Goal: Task Accomplishment & Management: Use online tool/utility

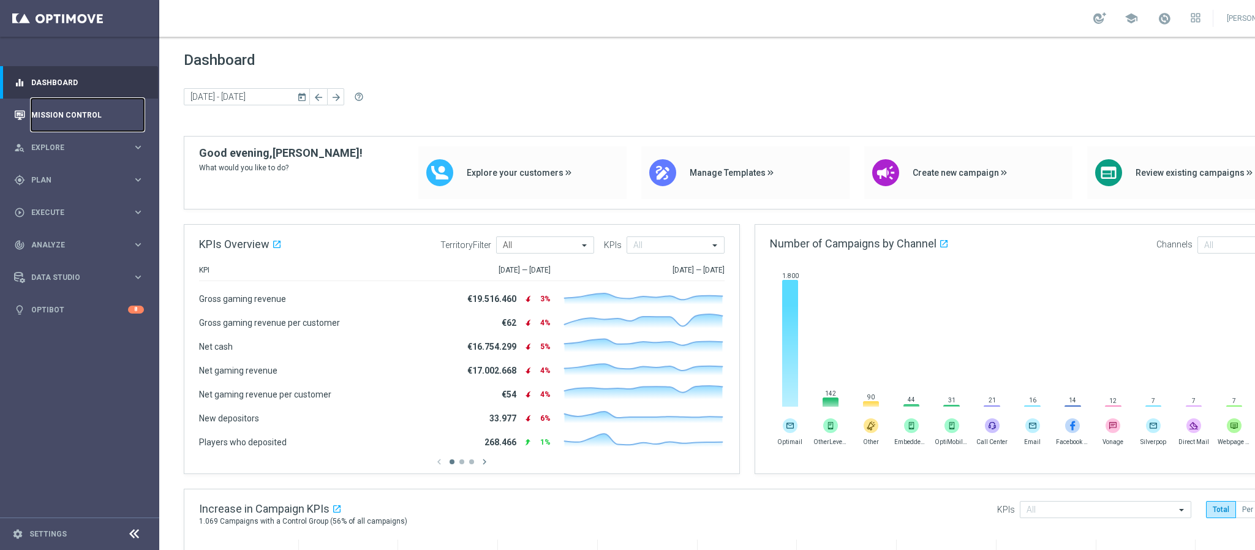
click at [74, 127] on link "Mission Control" at bounding box center [87, 115] width 113 height 32
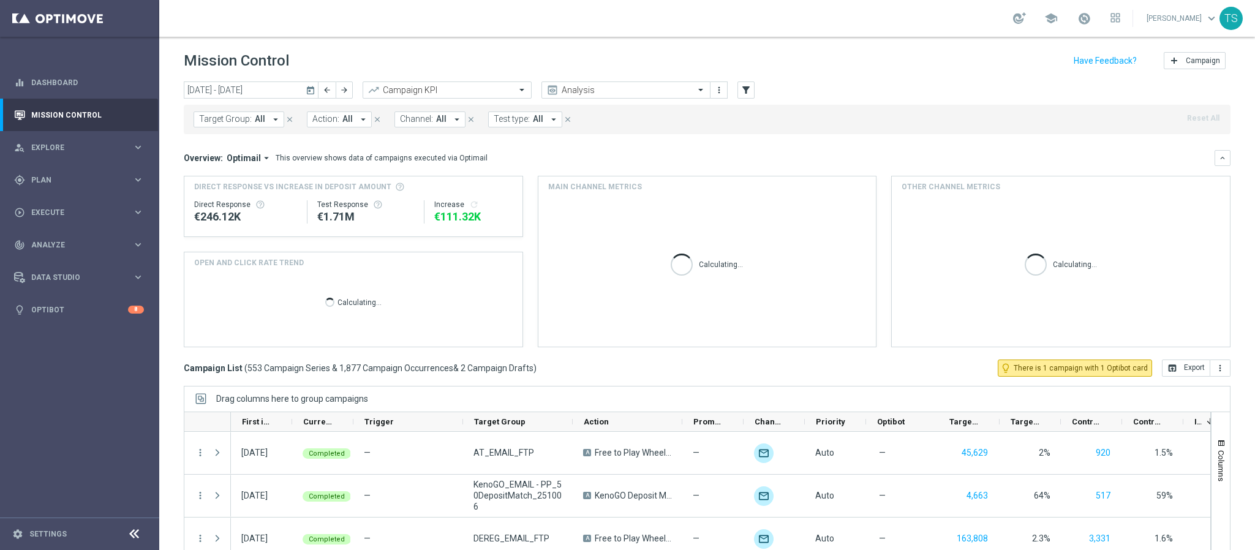
click at [311, 86] on icon "today" at bounding box center [311, 90] width 11 height 11
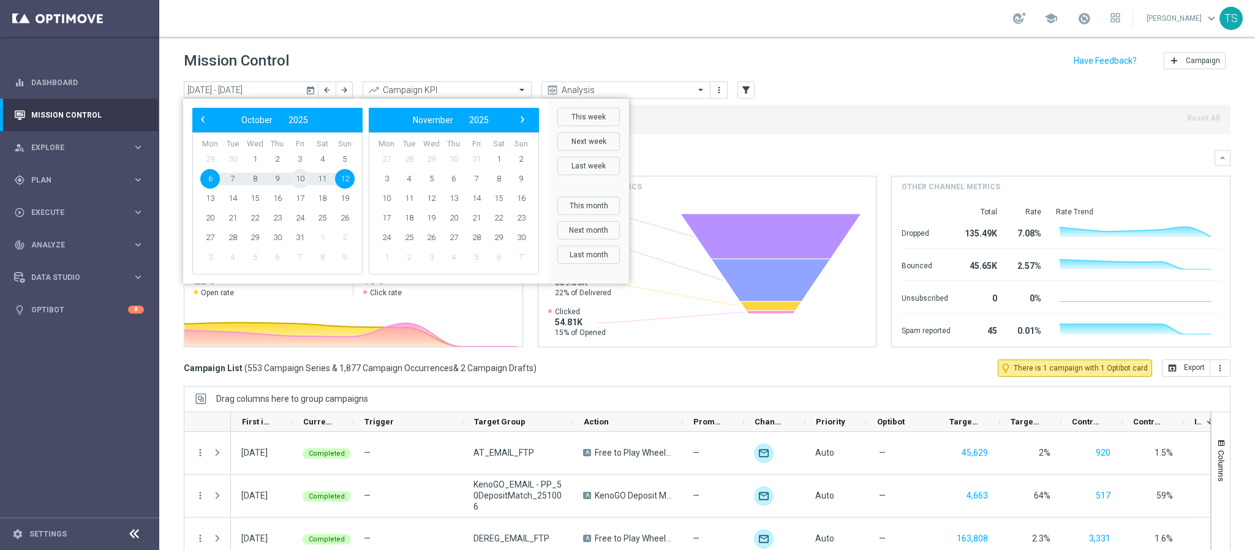
click at [303, 177] on span "10" at bounding box center [300, 179] width 20 height 20
type input "[DATE] - [DATE]"
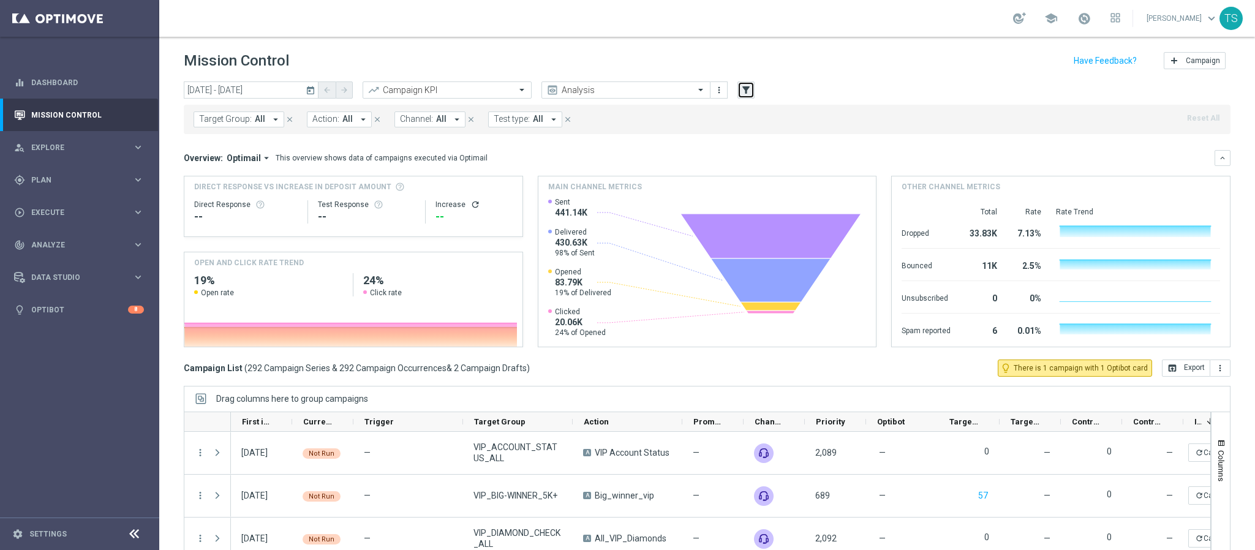
click at [754, 93] on button "filter_alt" at bounding box center [746, 89] width 17 height 17
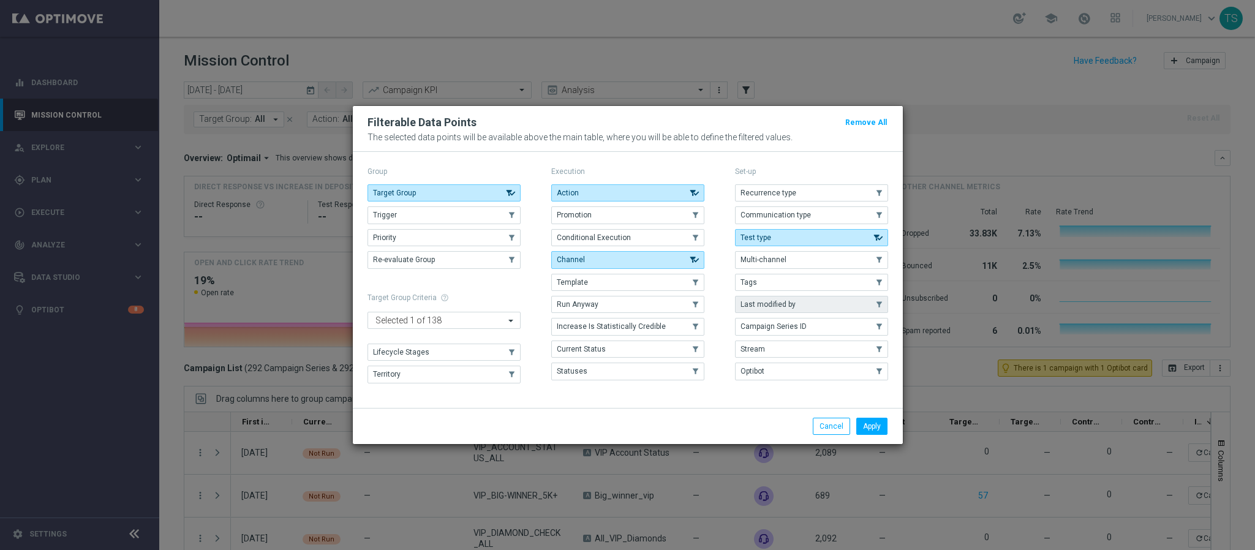
click at [780, 305] on span "Last modified by" at bounding box center [768, 304] width 55 height 9
click at [864, 431] on button "Apply" at bounding box center [872, 426] width 31 height 17
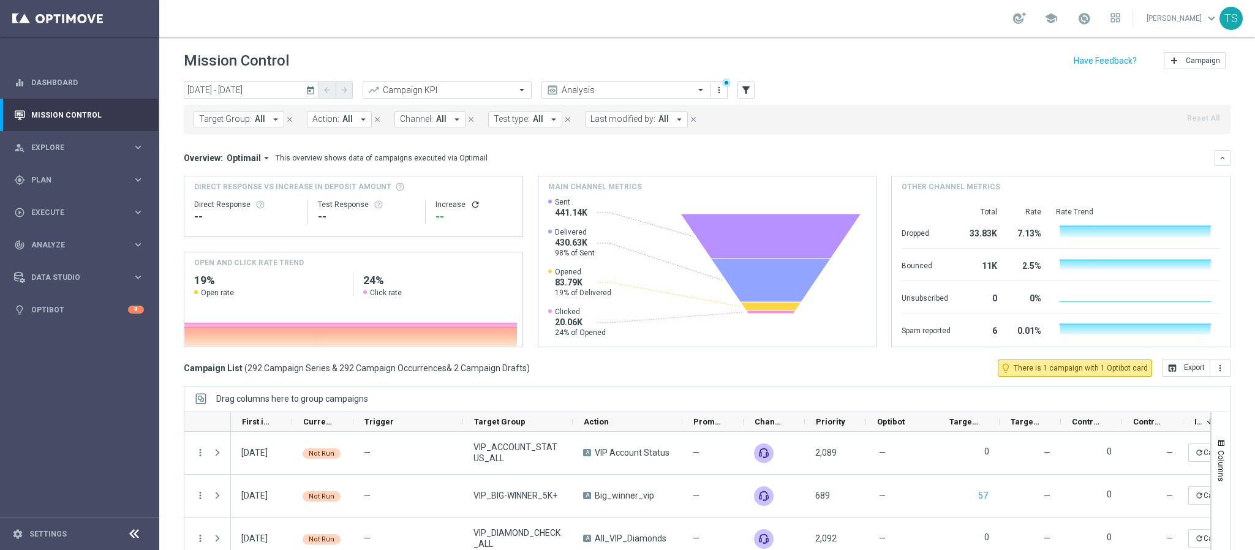
click at [635, 118] on span "Last modified by:" at bounding box center [623, 119] width 65 height 10
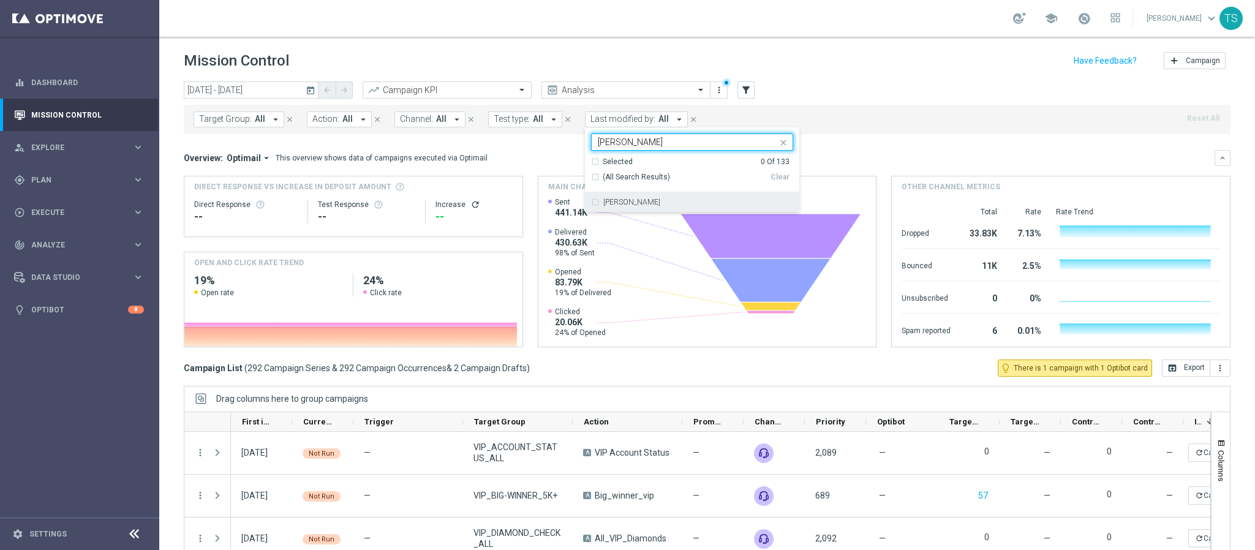
click at [607, 199] on div "[PERSON_NAME]" at bounding box center [692, 202] width 202 height 20
type input "[PERSON_NAME]"
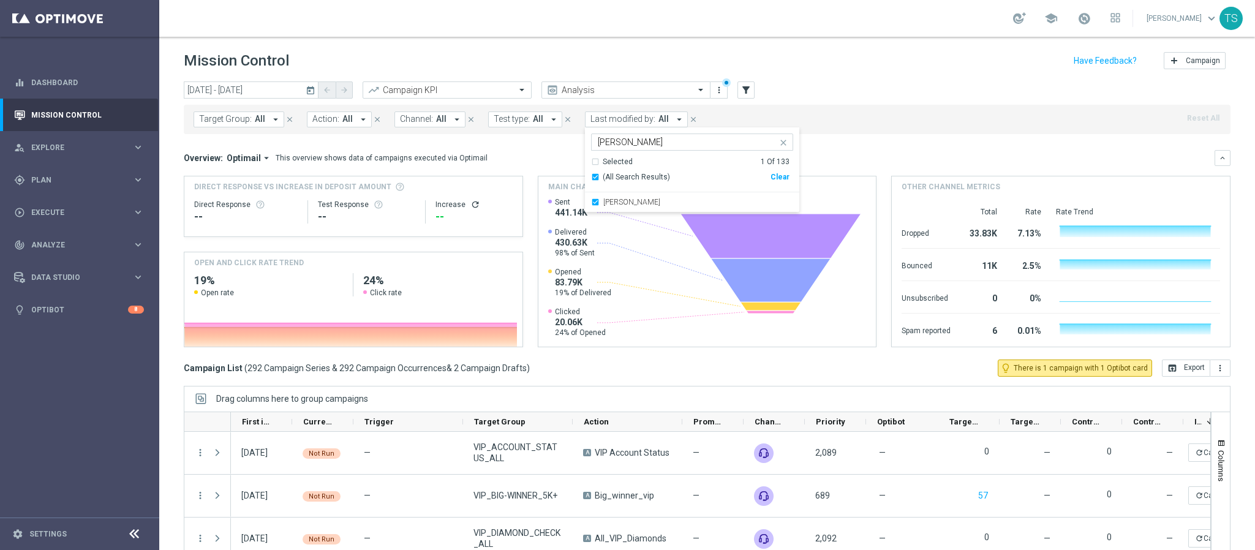
click at [926, 118] on div "Target Group: All arrow_drop_down close Action: All arrow_drop_down close Chann…" at bounding box center [707, 119] width 1047 height 29
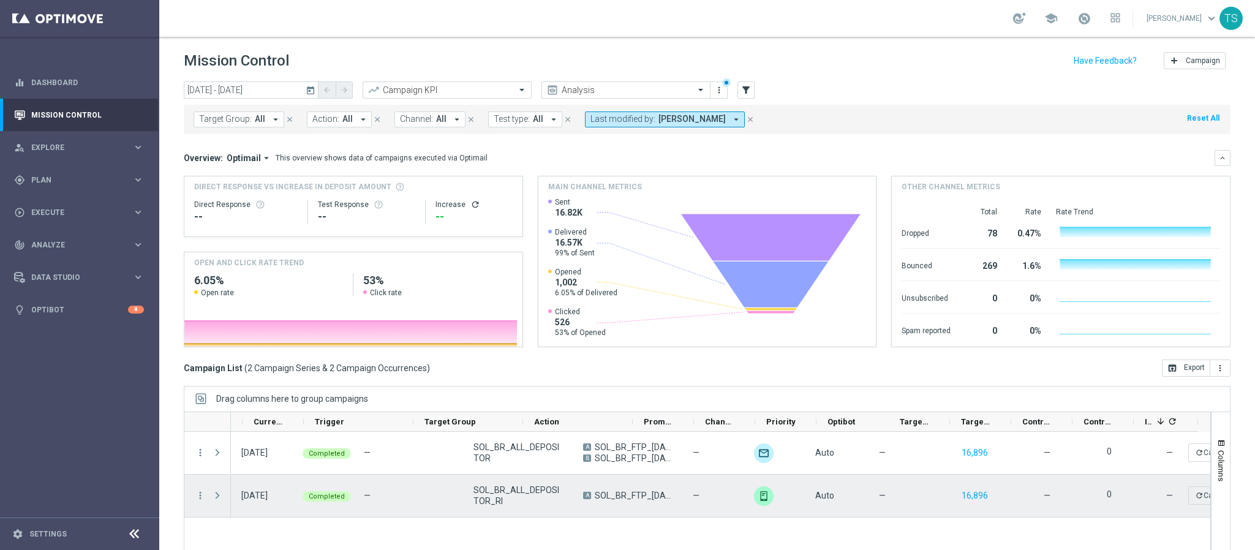
scroll to position [0, 50]
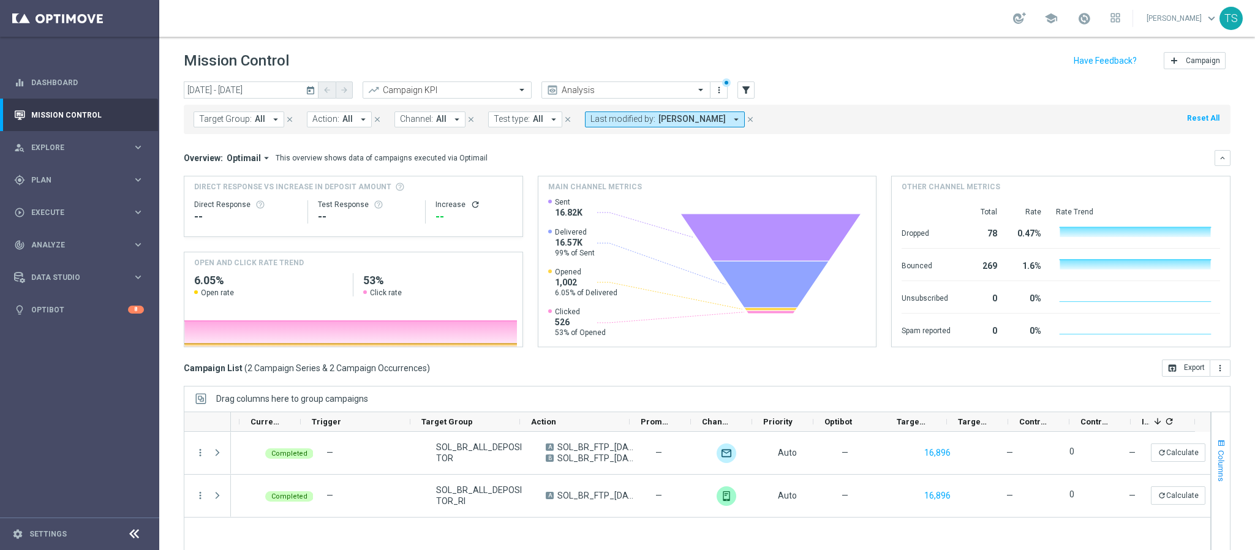
click at [1217, 445] on span "button" at bounding box center [1222, 444] width 10 height 10
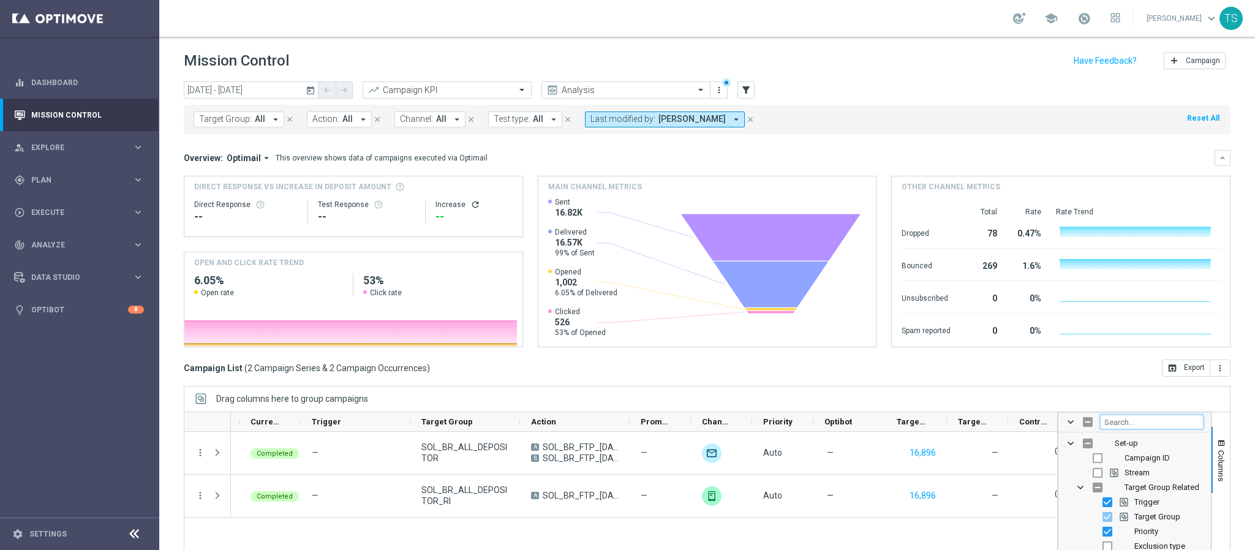
click at [1164, 418] on input "Filter Columns Input" at bounding box center [1152, 422] width 104 height 15
type input "opt"
click at [1103, 488] on input "Press SPACE to toggle visibility (hidden)" at bounding box center [1108, 488] width 10 height 10
checkbox input "true"
checkbox input "false"
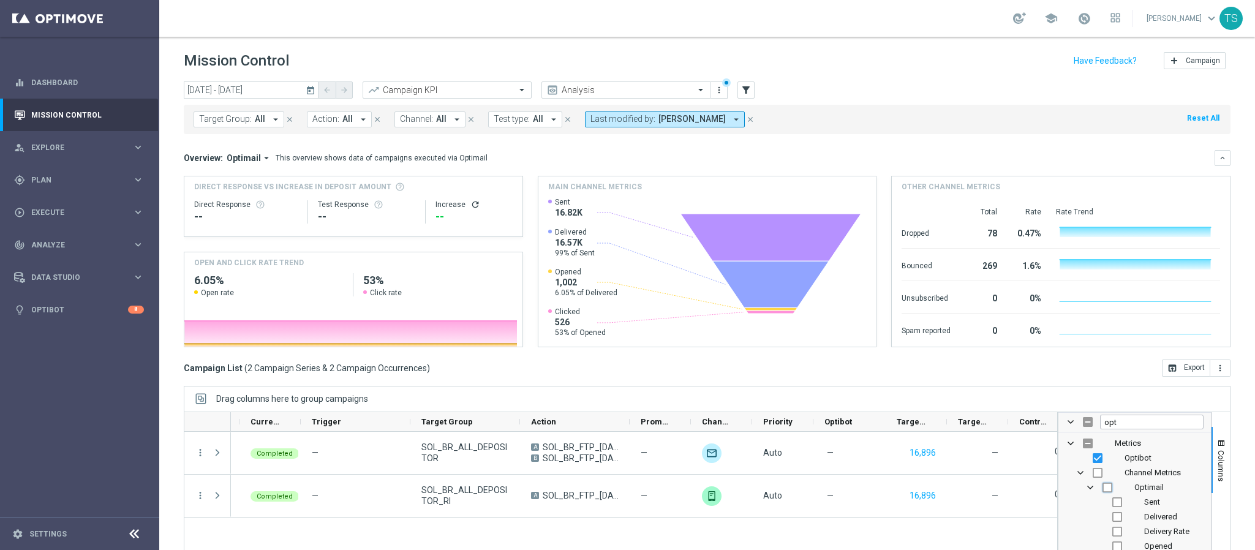
checkbox input "true"
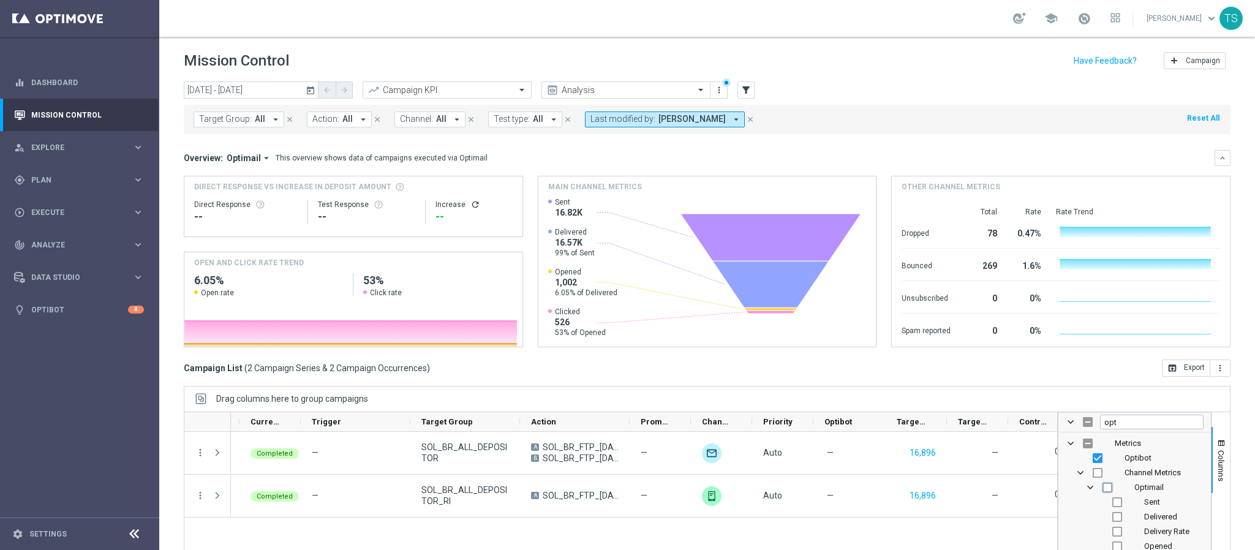
checkbox input "true"
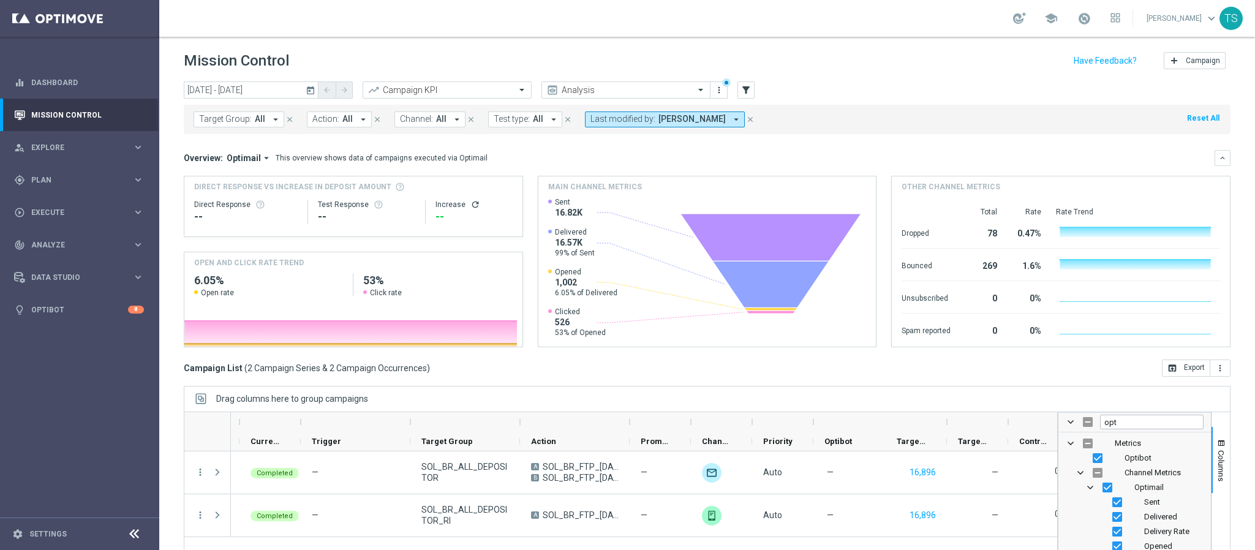
click at [1000, 392] on div "Drag columns here to group campaigns" at bounding box center [707, 399] width 1047 height 26
click at [1217, 441] on span "button" at bounding box center [1222, 444] width 10 height 10
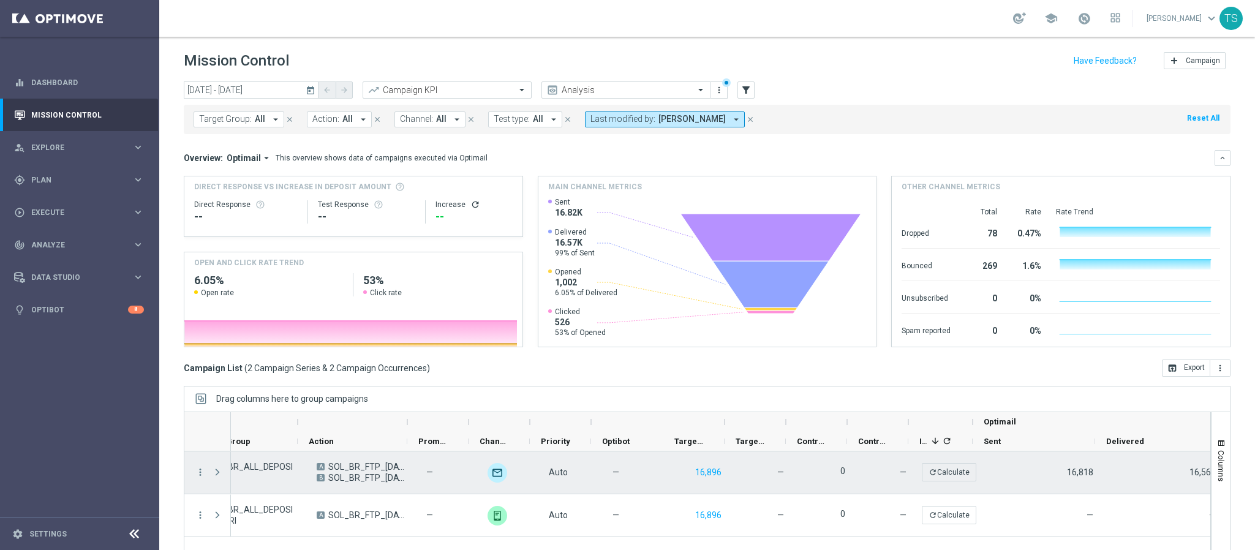
scroll to position [0, 267]
drag, startPoint x: 219, startPoint y: 472, endPoint x: 216, endPoint y: 478, distance: 6.3
click at [216, 477] on span "Press SPACE to select this row." at bounding box center [217, 472] width 11 height 10
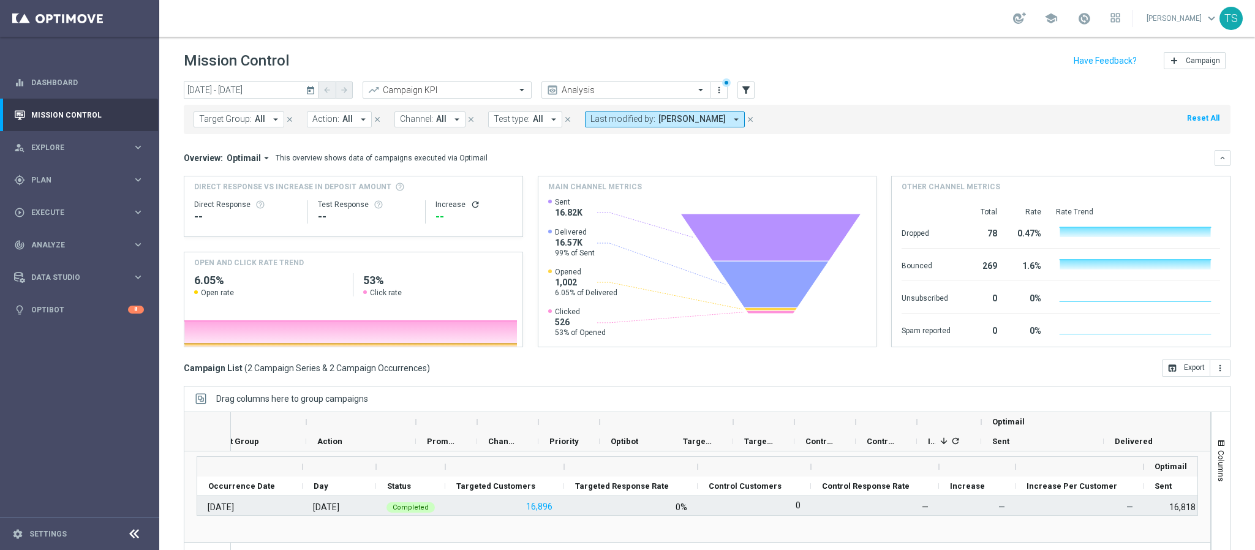
scroll to position [0, 0]
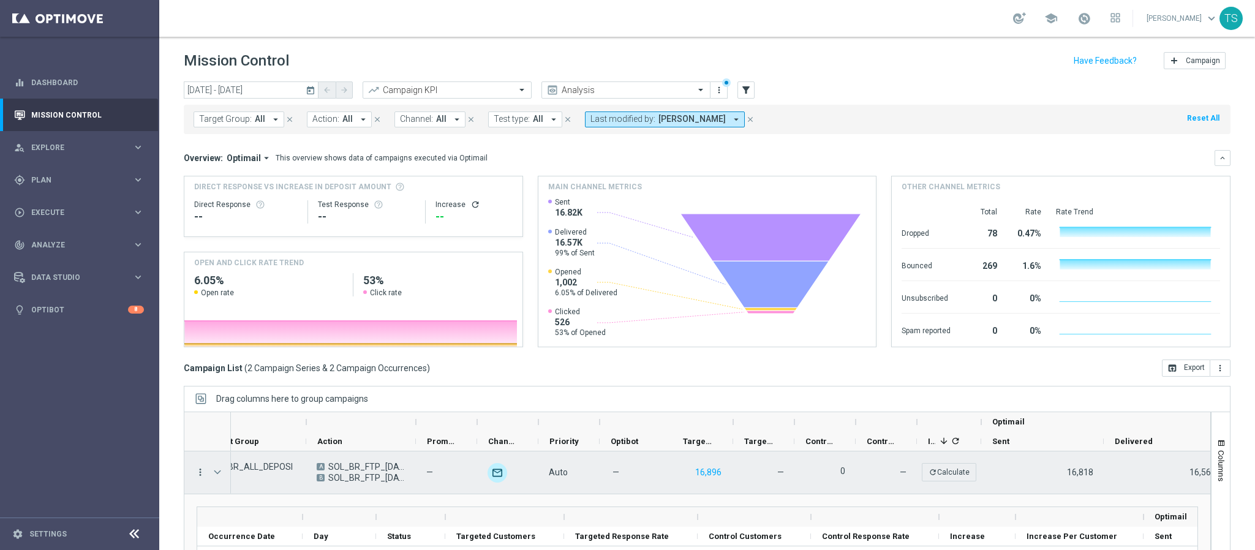
click at [203, 469] on icon "more_vert" at bounding box center [200, 472] width 11 height 11
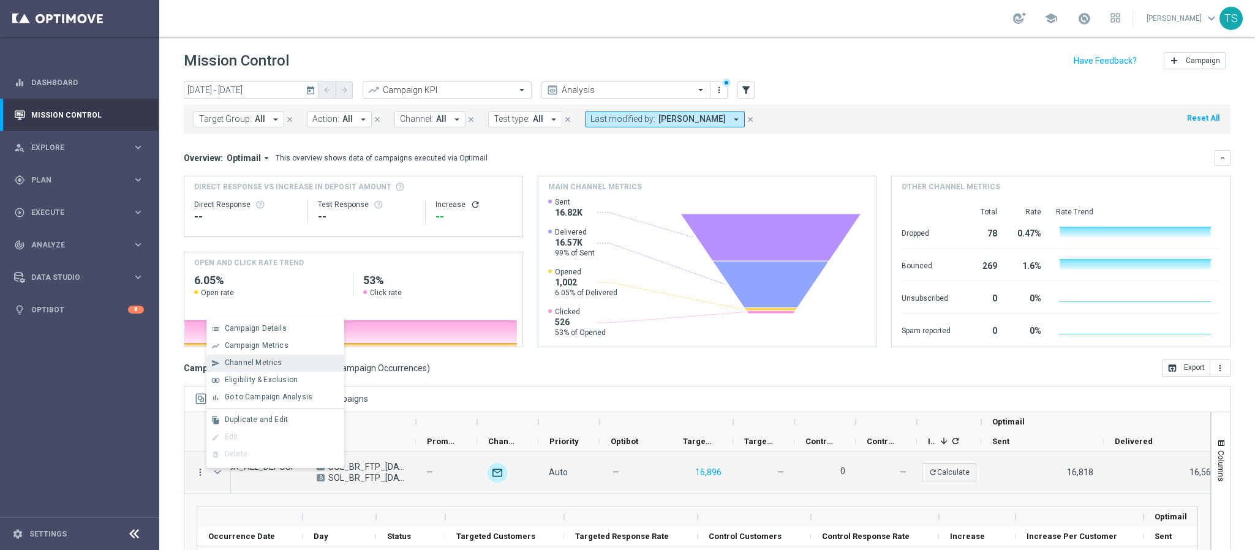
click at [295, 365] on div "Channel Metrics" at bounding box center [282, 362] width 114 height 9
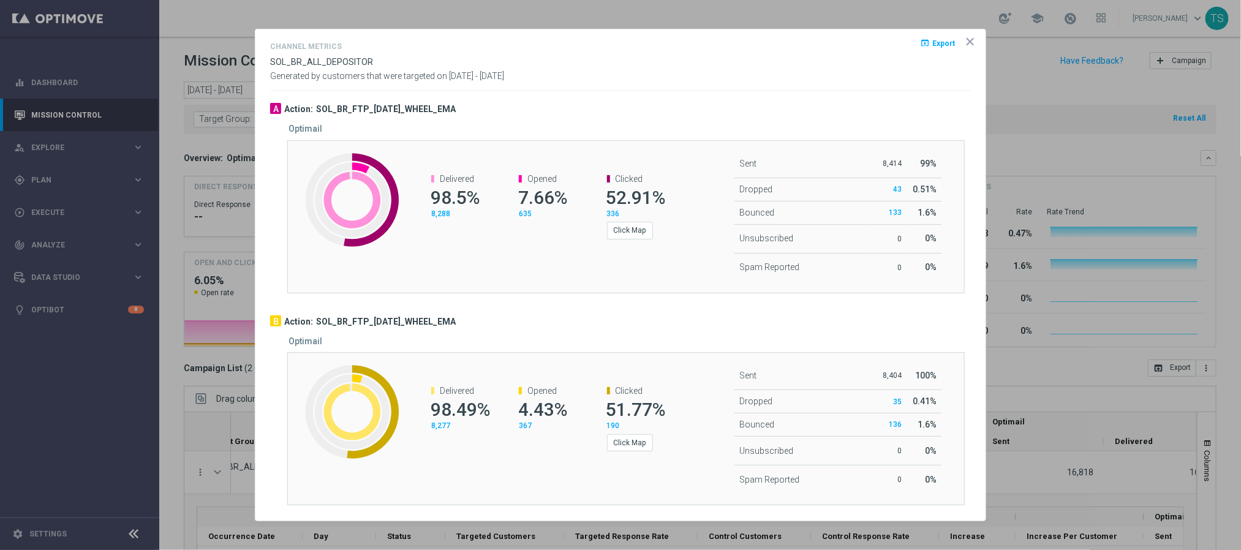
click at [974, 41] on icon "icon" at bounding box center [970, 42] width 12 height 12
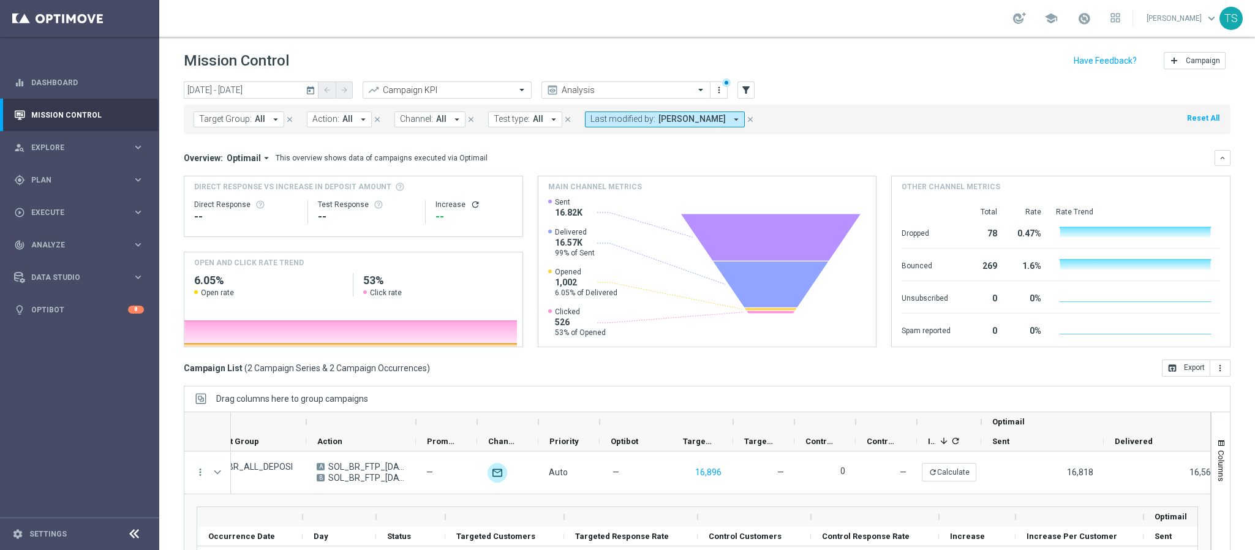
click at [309, 89] on icon "today" at bounding box center [311, 90] width 11 height 11
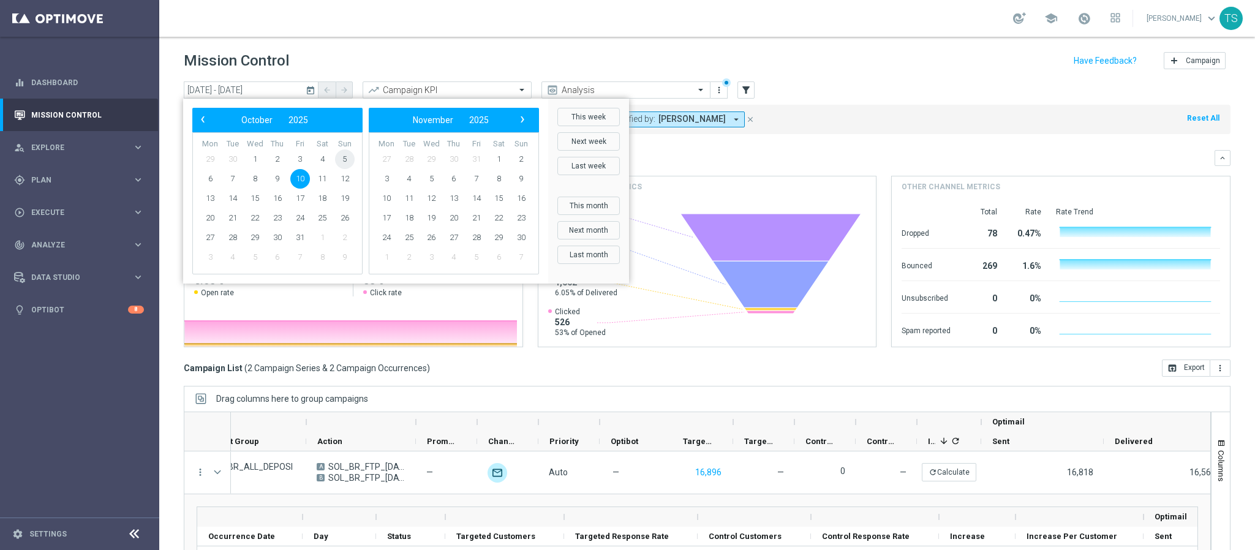
drag, startPoint x: 337, startPoint y: 151, endPoint x: 339, endPoint y: 158, distance: 7.6
click at [339, 158] on span "5" at bounding box center [345, 160] width 20 height 20
click at [295, 180] on span "10" at bounding box center [300, 179] width 20 height 20
type input "[DATE] - [DATE]"
